Goal: Use online tool/utility: Utilize a website feature to perform a specific function

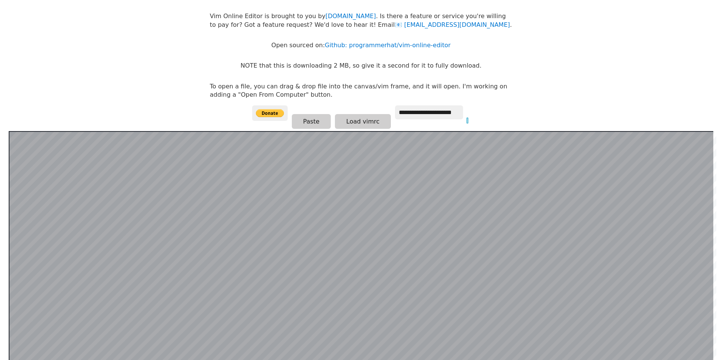
scroll to position [147, 0]
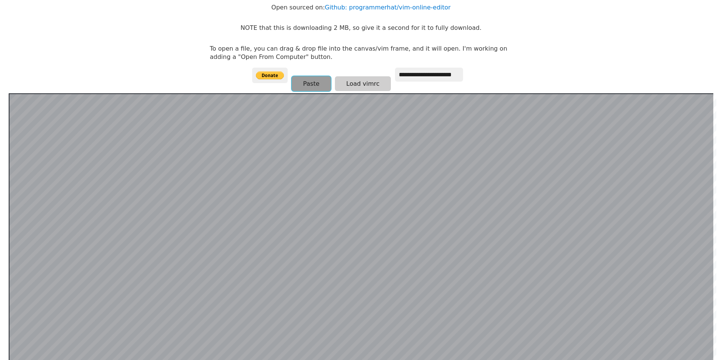
click at [314, 83] on button "Paste" at bounding box center [311, 83] width 39 height 15
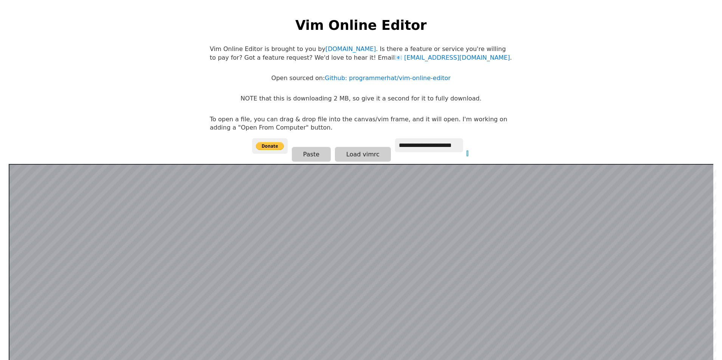
scroll to position [0, 0]
click at [216, 2] on html "**********" at bounding box center [361, 187] width 722 height 375
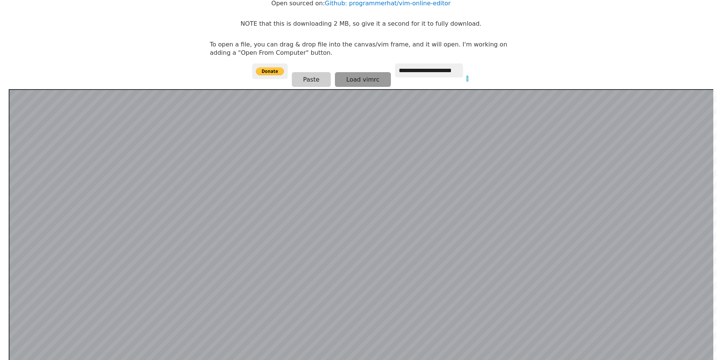
scroll to position [147, 0]
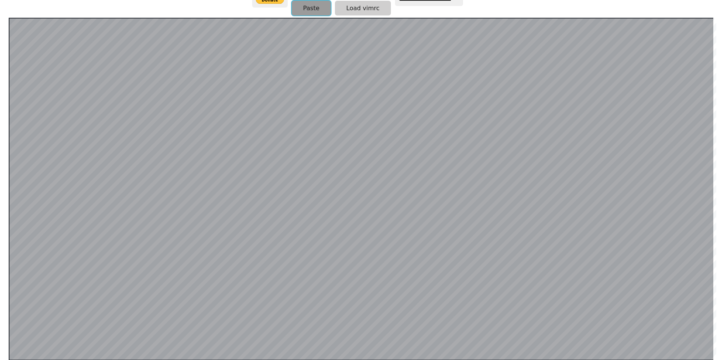
click at [311, 9] on button "Paste" at bounding box center [311, 8] width 39 height 15
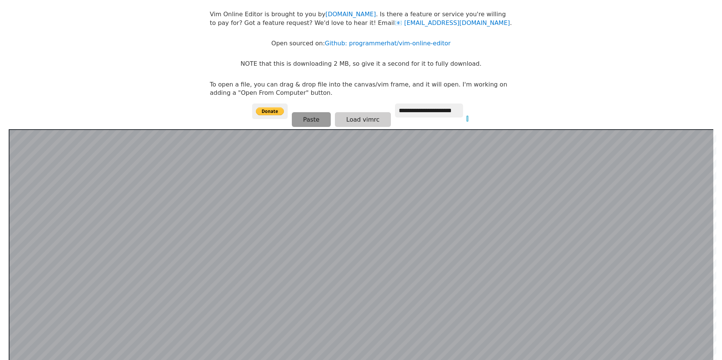
scroll to position [34, 0]
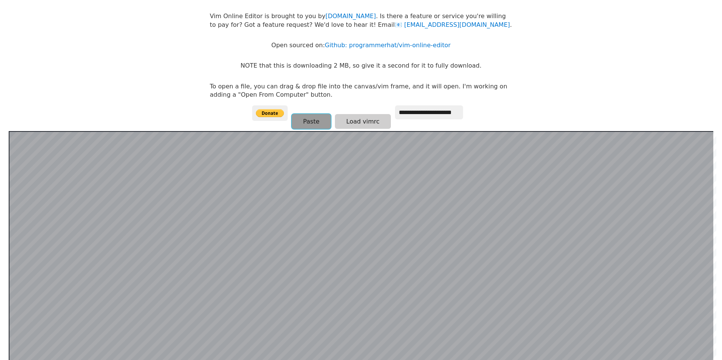
click at [318, 122] on button "Paste" at bounding box center [311, 121] width 39 height 15
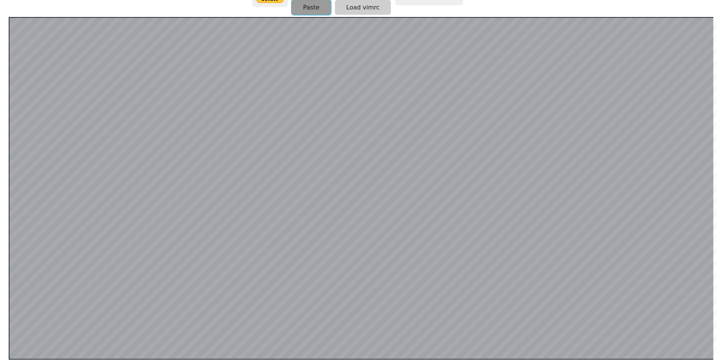
click at [308, 2] on button "Paste" at bounding box center [311, 7] width 39 height 15
drag, startPoint x: 308, startPoint y: 2, endPoint x: 317, endPoint y: 11, distance: 12.3
click at [309, 3] on button "Paste" at bounding box center [311, 7] width 39 height 15
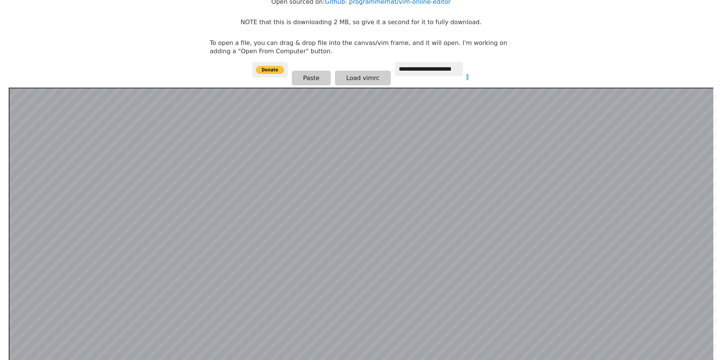
scroll to position [71, 0]
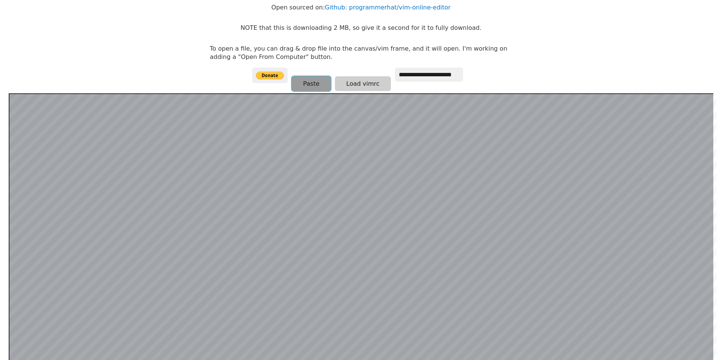
click at [319, 84] on button "Paste" at bounding box center [311, 83] width 39 height 15
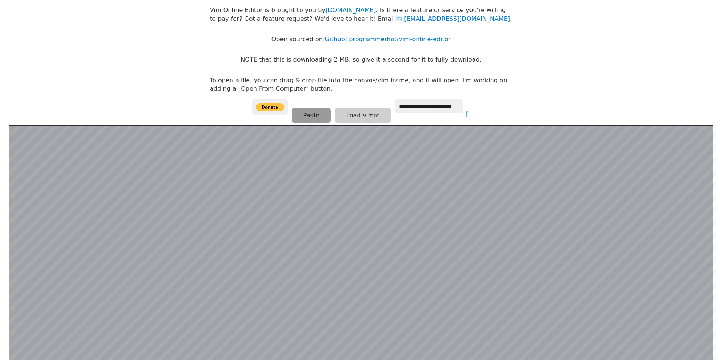
scroll to position [0, 0]
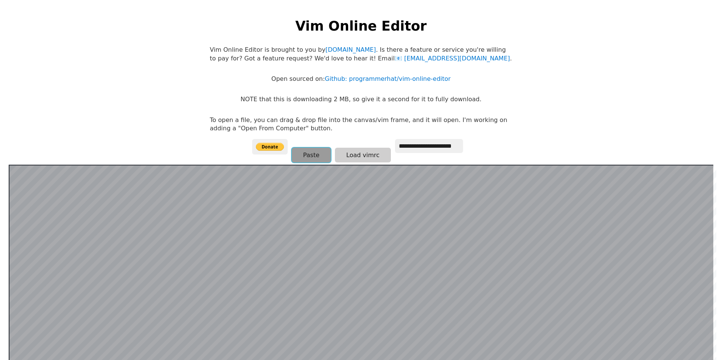
click at [313, 154] on button "Paste" at bounding box center [311, 155] width 39 height 15
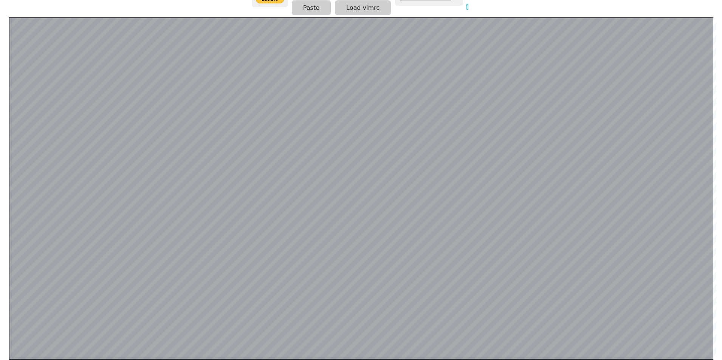
scroll to position [147, 0]
click at [309, 11] on button "Paste" at bounding box center [311, 8] width 39 height 15
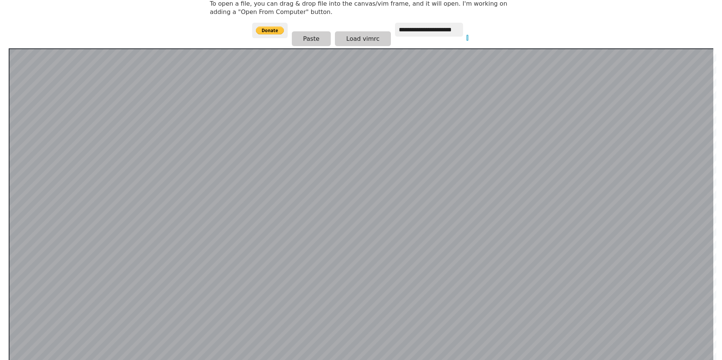
scroll to position [113, 0]
